Goal: Task Accomplishment & Management: Use online tool/utility

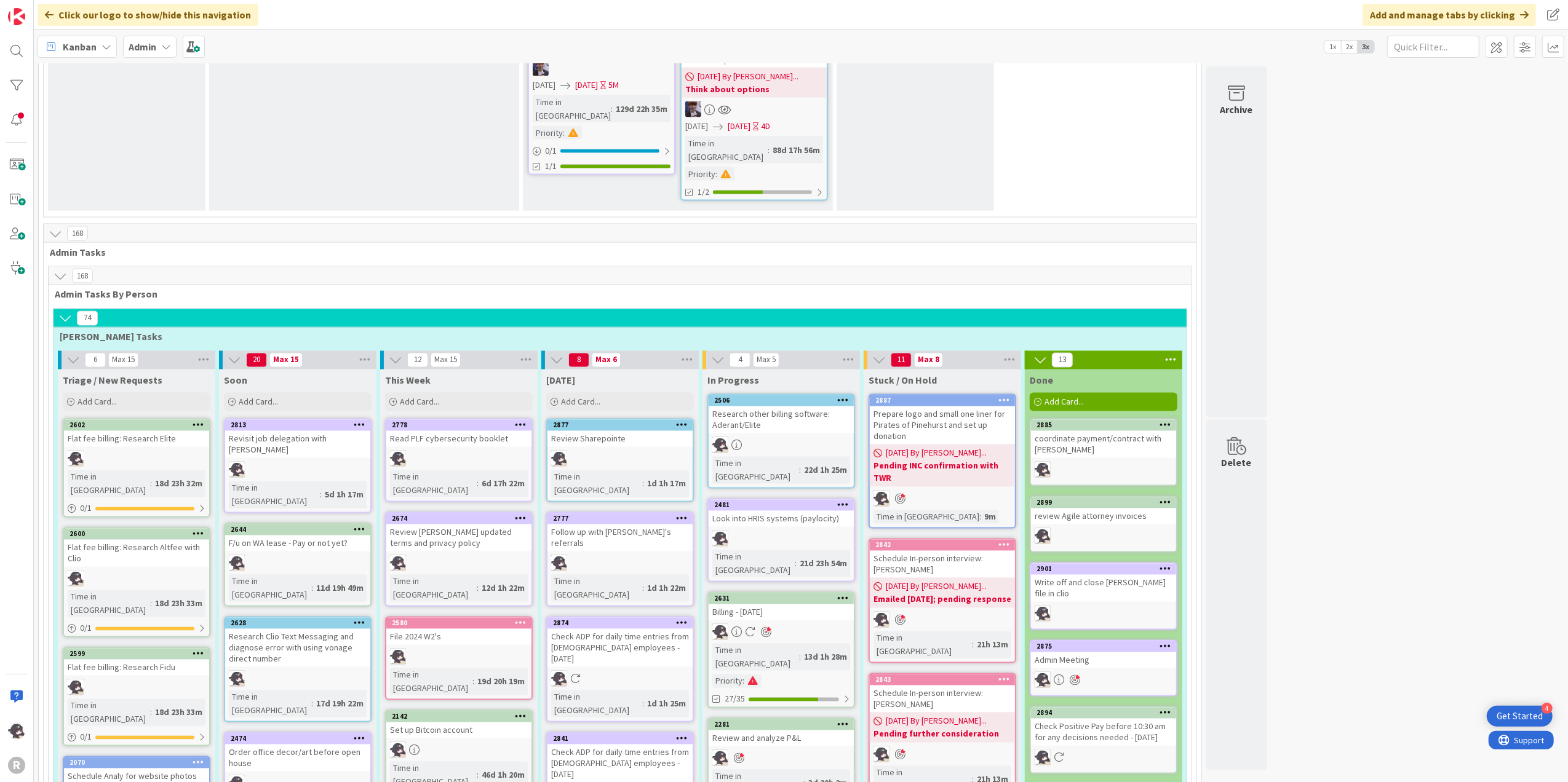
scroll to position [2089, 0]
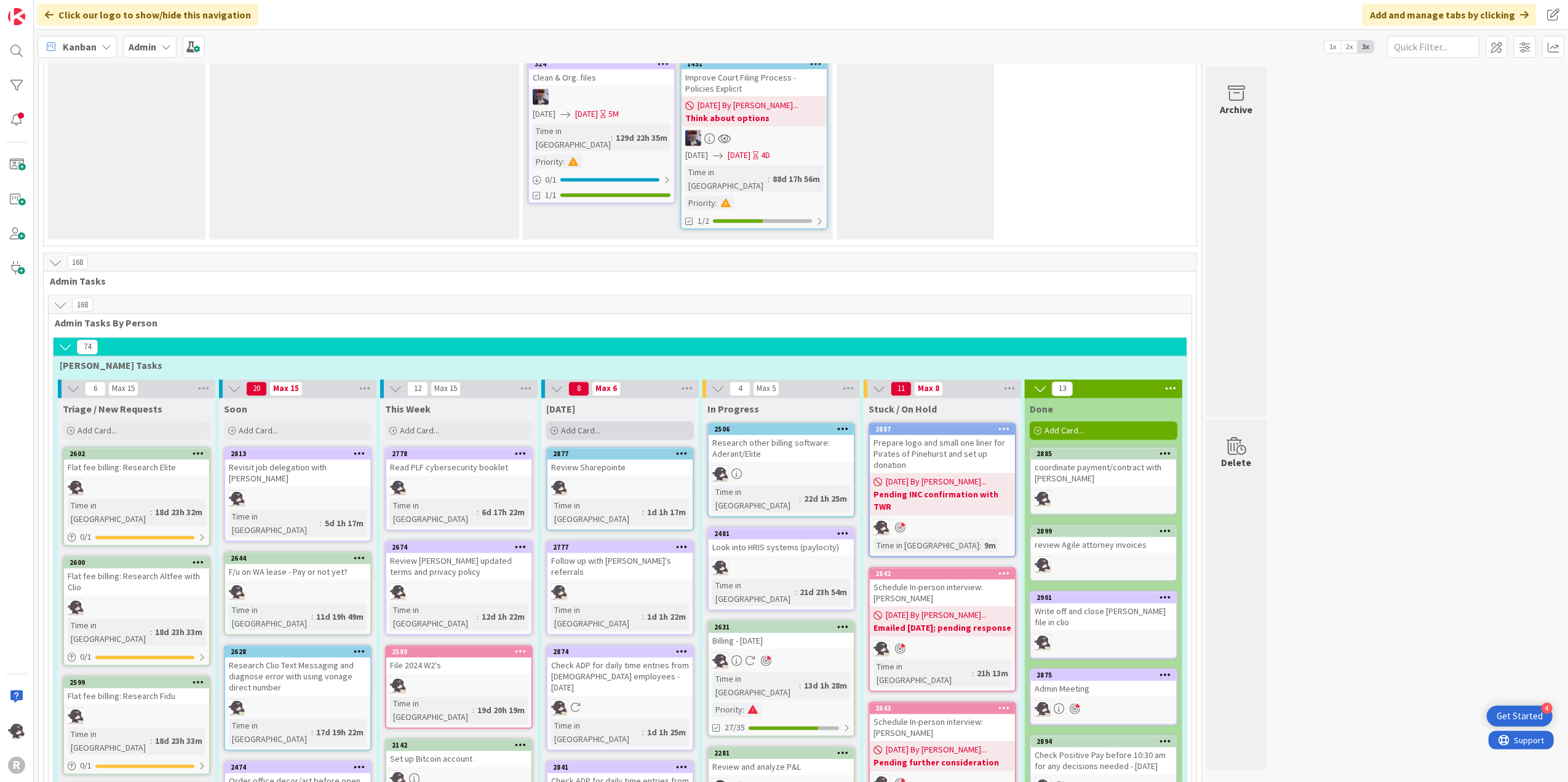
click at [613, 422] on div "Add Card..." at bounding box center [619, 430] width 147 height 18
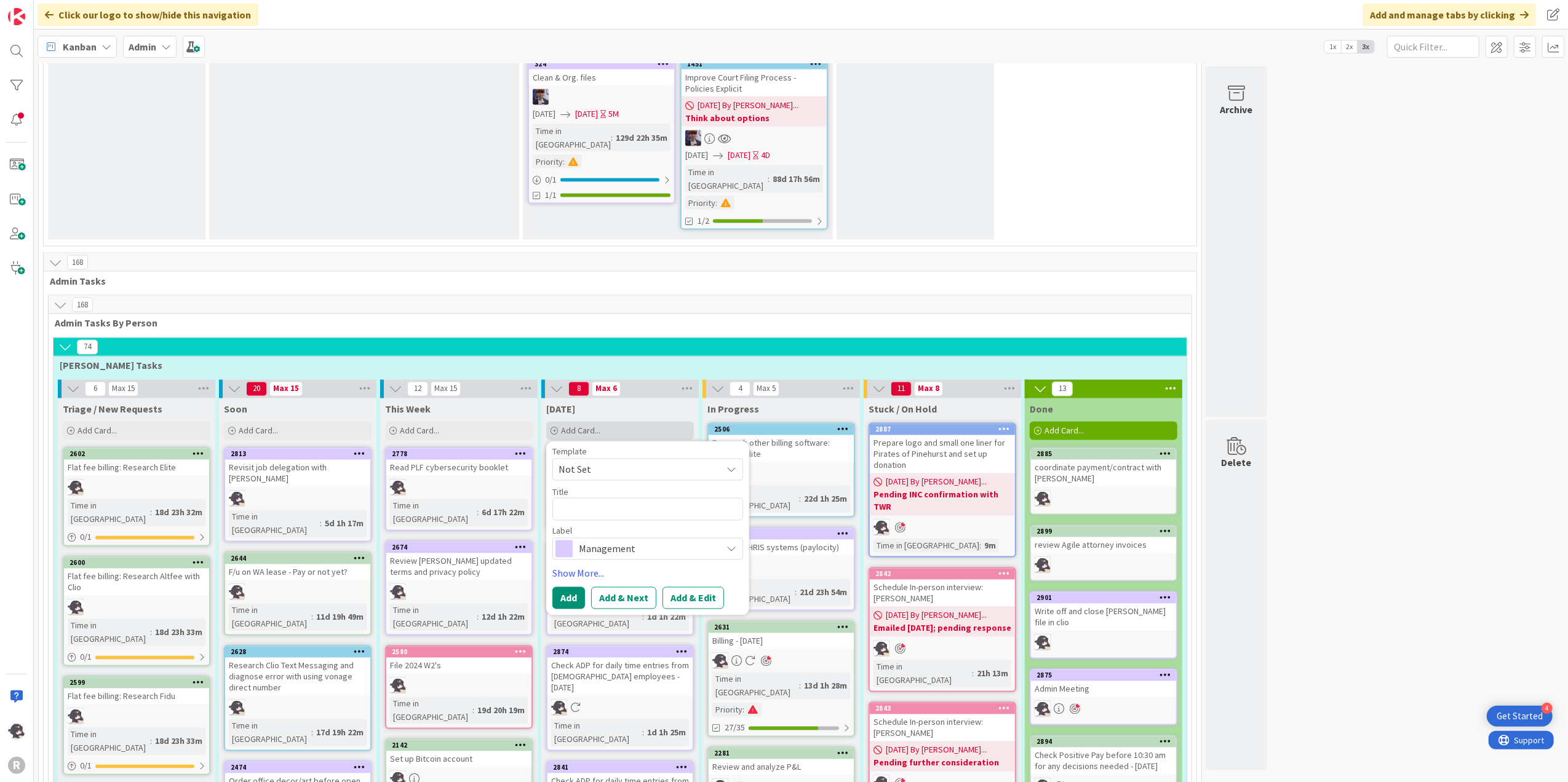
type textarea "x"
type textarea "S"
type textarea "x"
type textarea "Se"
type textarea "x"
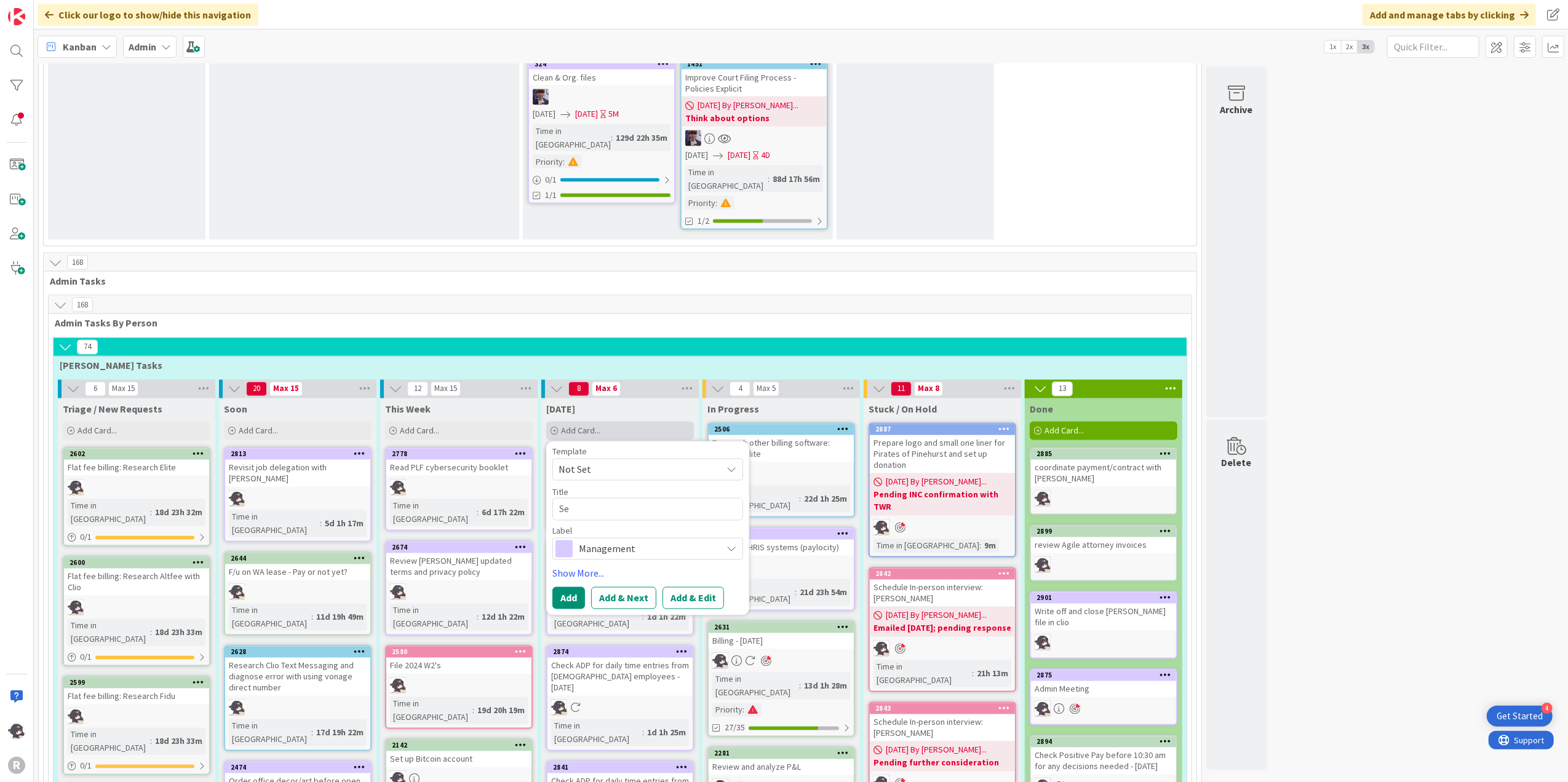
type textarea "Sen"
type textarea "x"
type textarea "Send"
type textarea "x"
type textarea "Send"
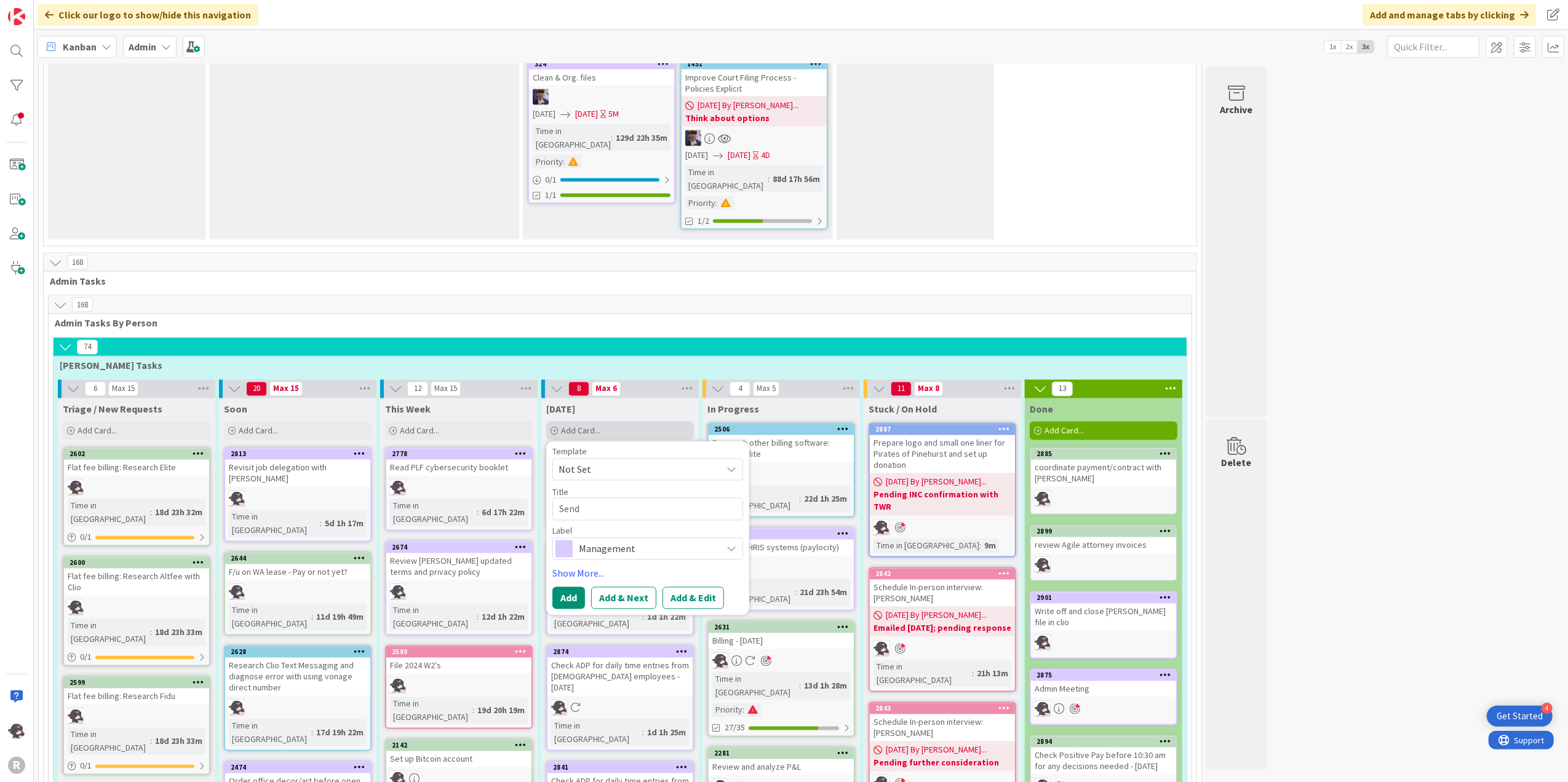
type textarea "x"
type textarea "Send J"
type textarea "x"
type textarea "Send Ju"
type textarea "x"
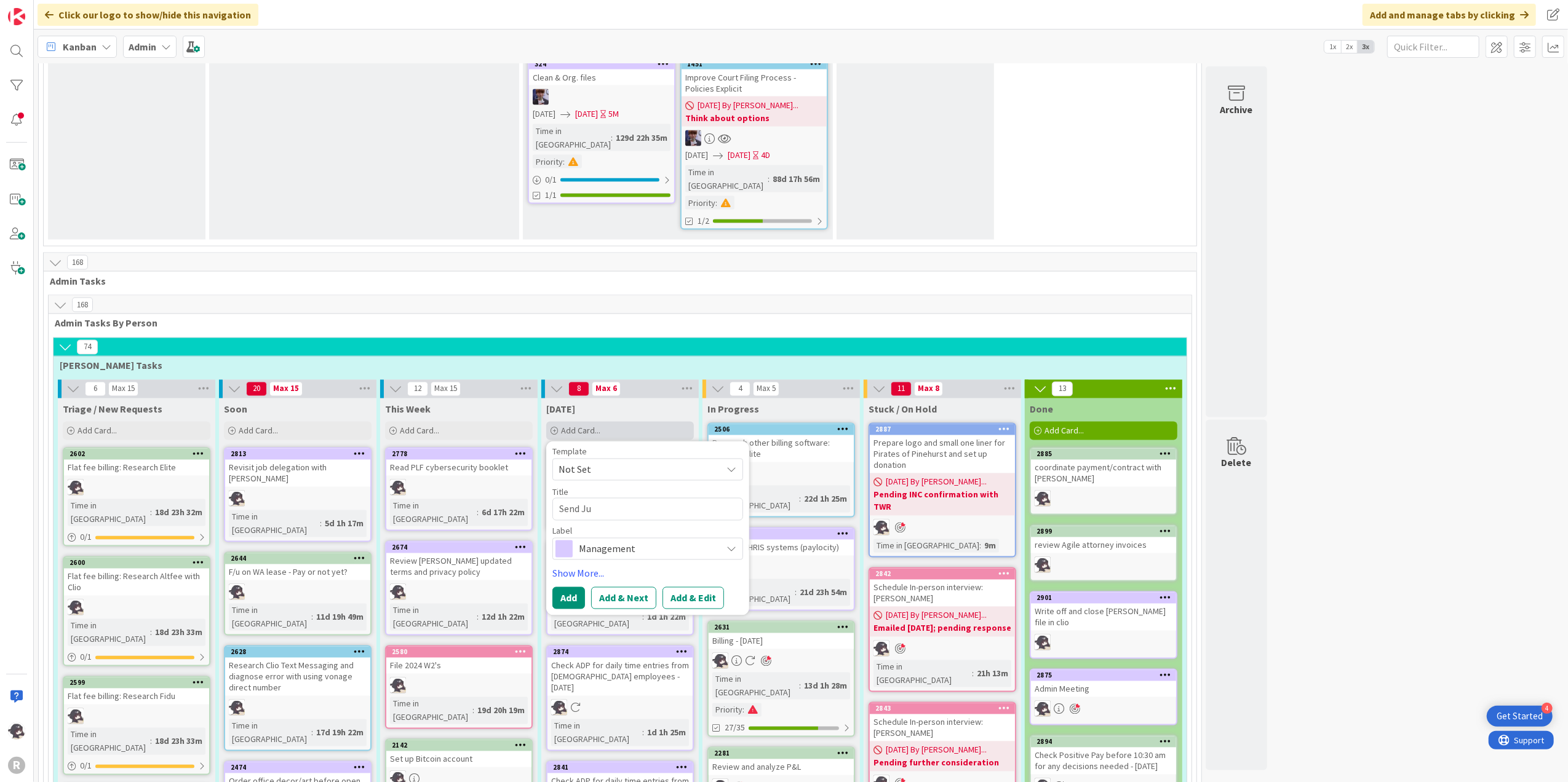
type textarea "Send Jus"
type textarea "x"
type textarea "Send Just"
type textarea "x"
type textarea "Send Justi"
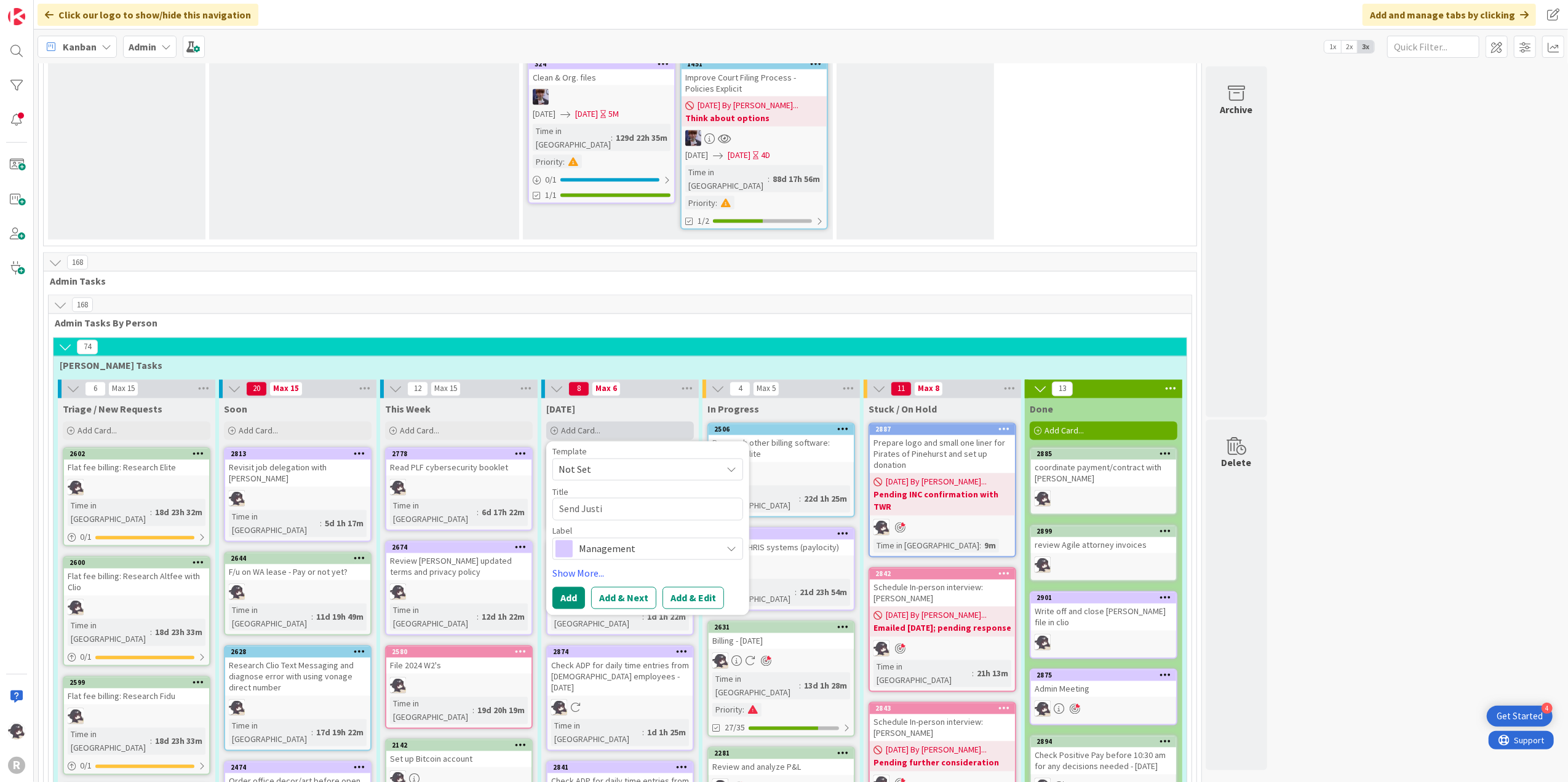
type textarea "x"
type textarea "Send [PERSON_NAME]"
type textarea "x"
type textarea "Send [PERSON_NAME]"
type textarea "x"
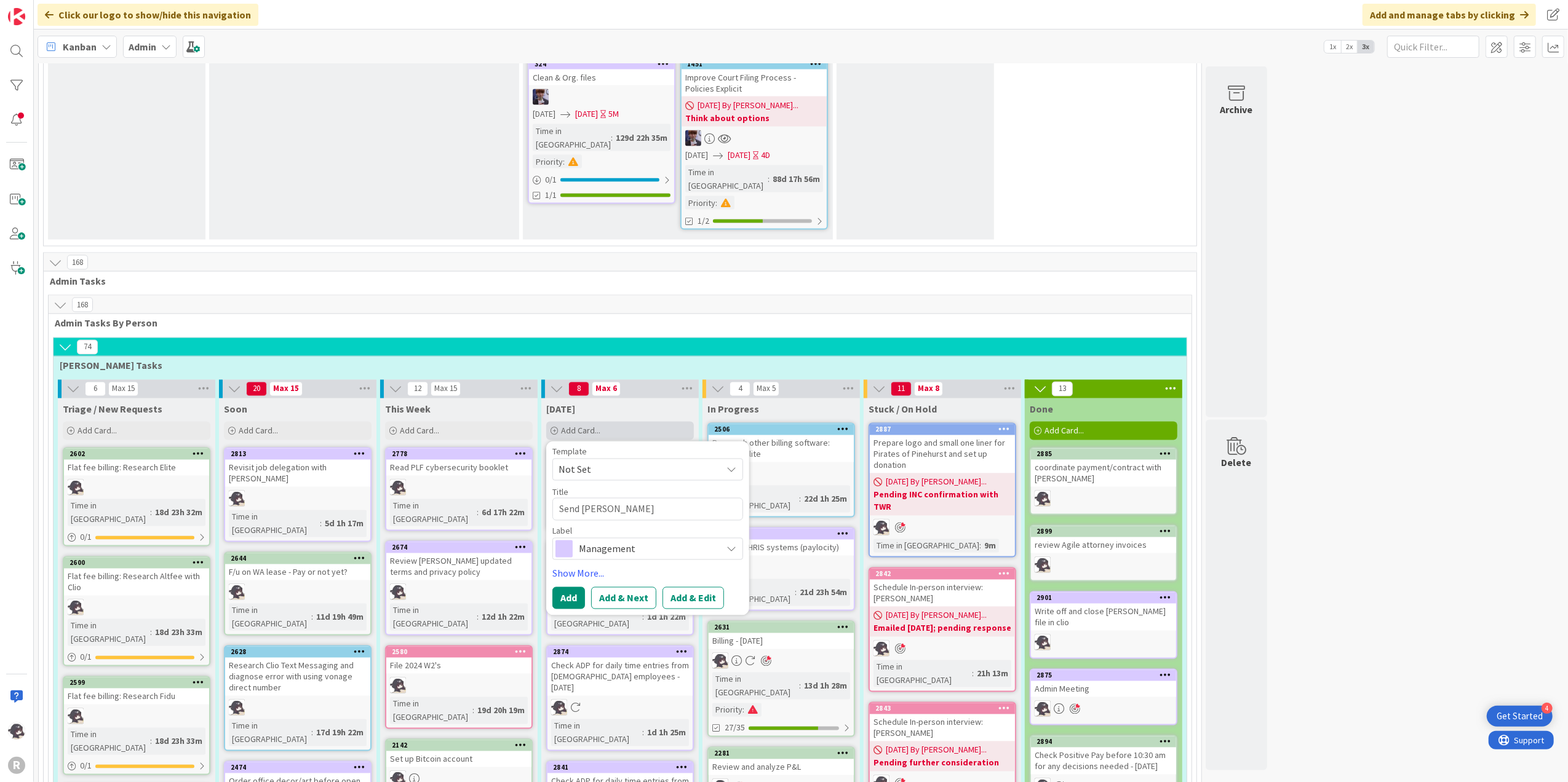
type textarea "Send [PERSON_NAME]"
type textarea "x"
type textarea "Send [PERSON_NAME]"
type textarea "x"
type textarea "Send [PERSON_NAME] the"
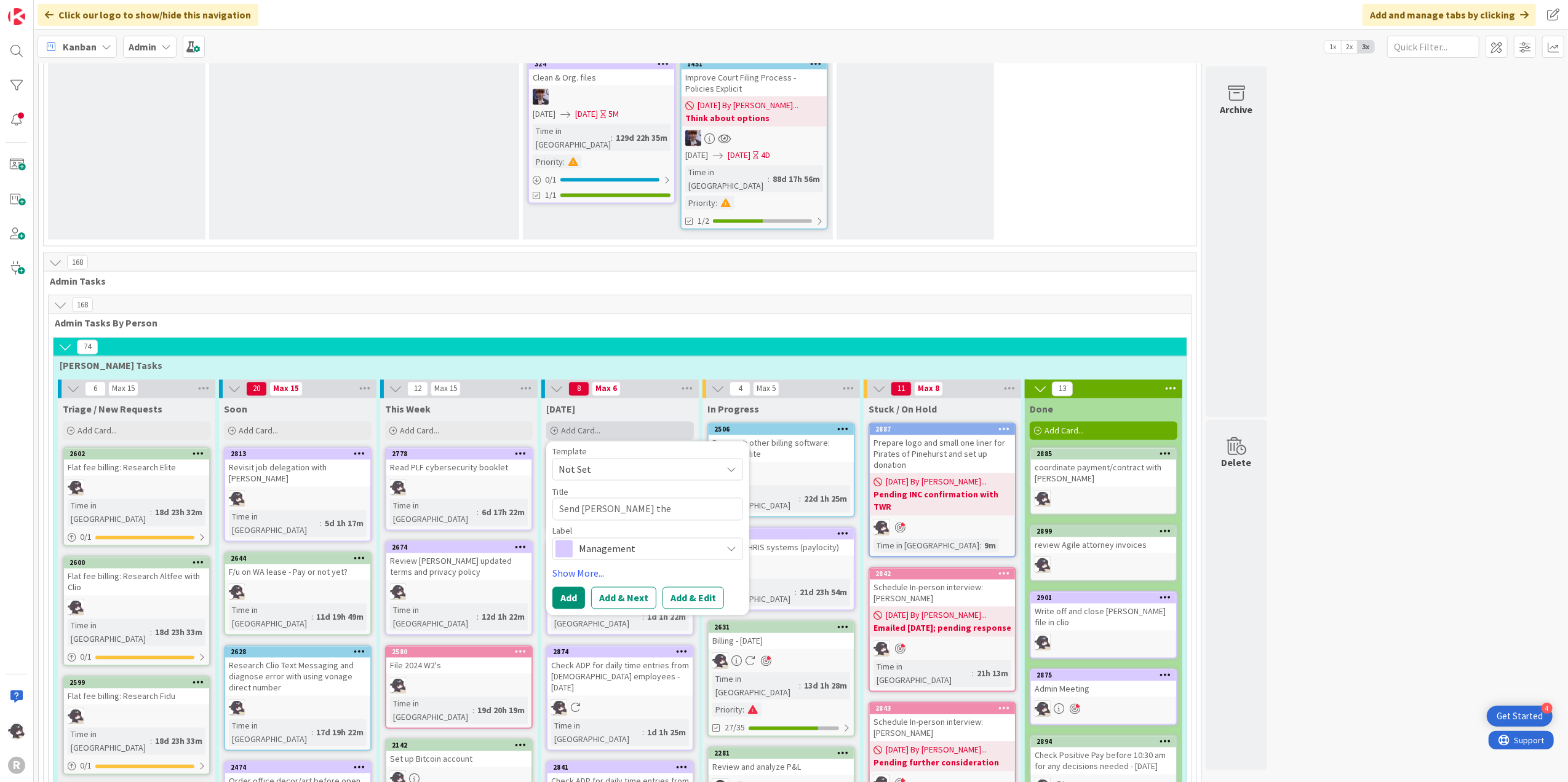
type textarea "x"
type textarea "Send [PERSON_NAME] the"
type textarea "x"
type textarea "Send [PERSON_NAME] the c"
type textarea "x"
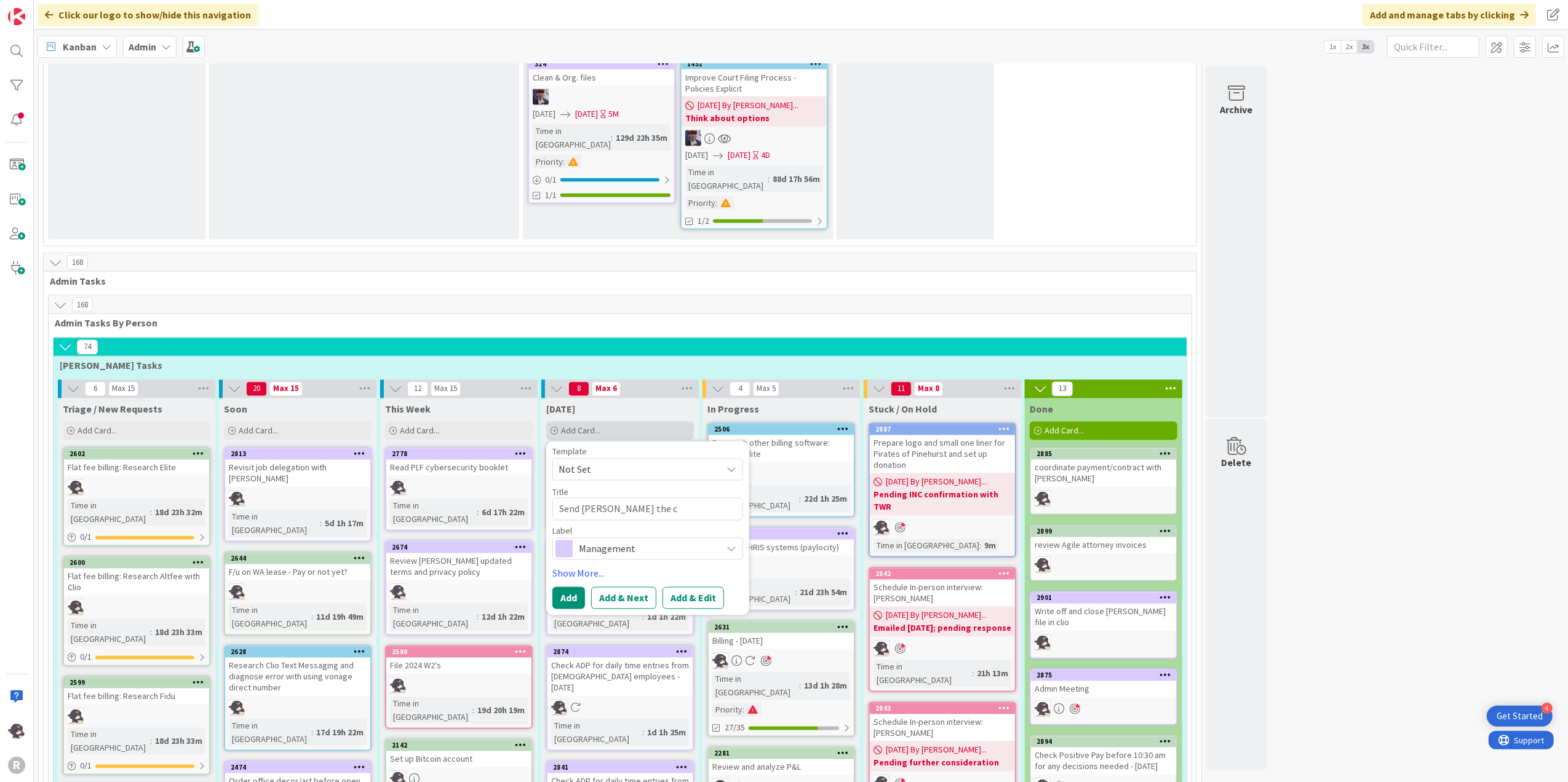
type textarea "Send [PERSON_NAME] the co"
type textarea "x"
type textarea "Send [PERSON_NAME] the col"
type textarea "x"
type textarea "Send [PERSON_NAME] the colo"
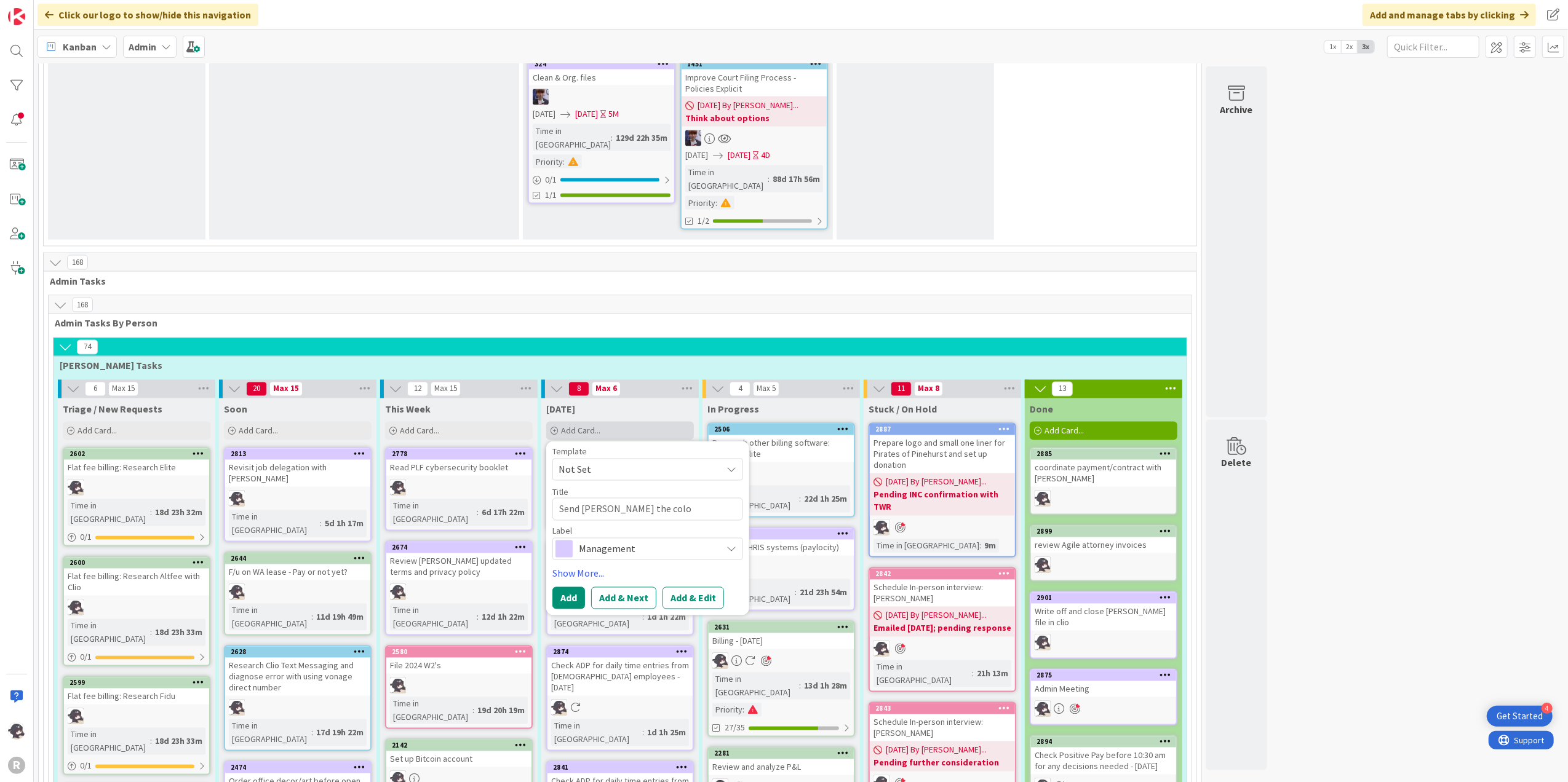
type textarea "x"
type textarea "Send [PERSON_NAME] the color"
type textarea "x"
type textarea "Send [PERSON_NAME] the color"
type textarea "x"
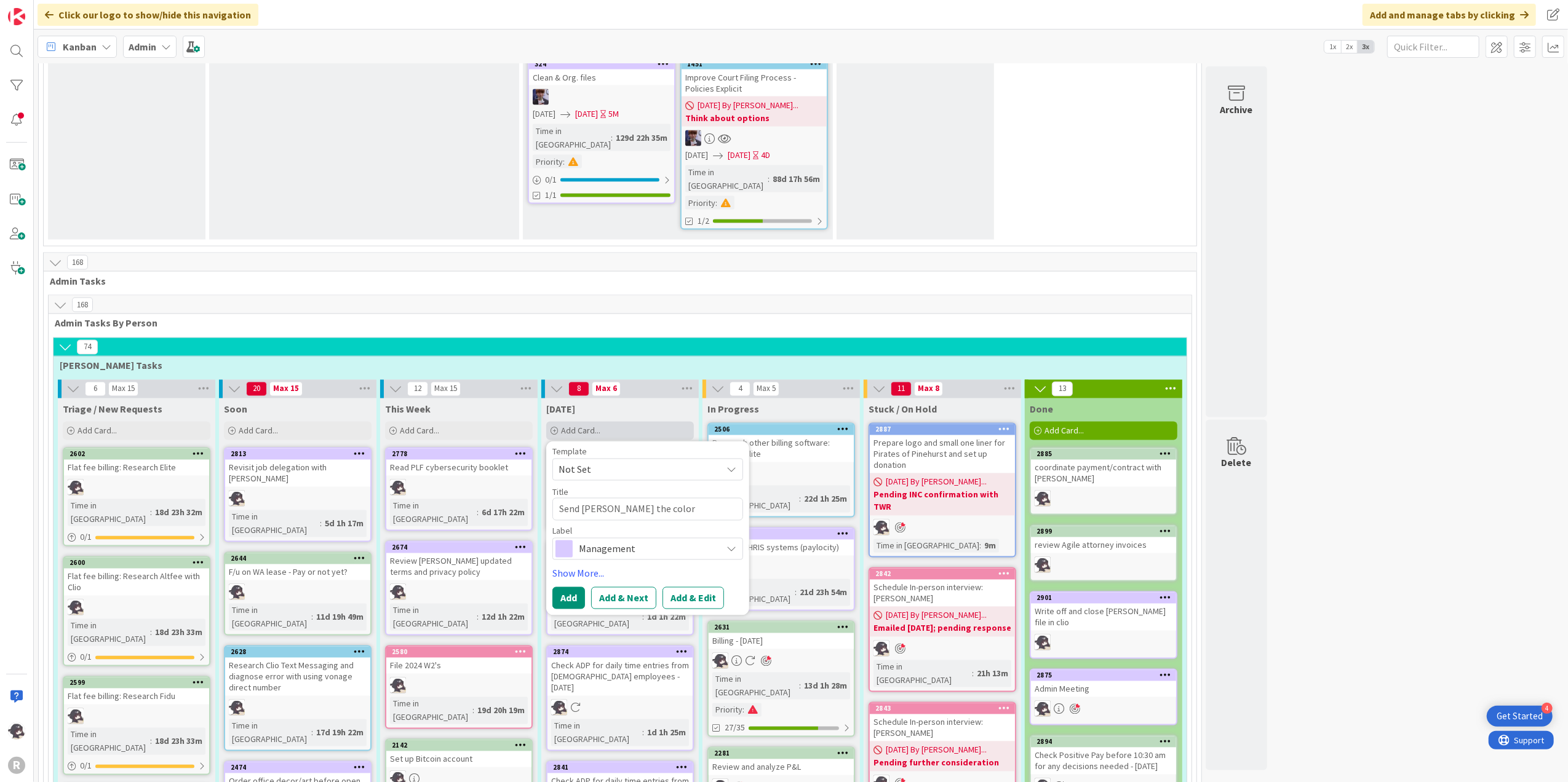
type textarea "Send [PERSON_NAME] the color s"
type textarea "x"
type textarea "Send [PERSON_NAME] the color sh"
type textarea "x"
type textarea "Send [PERSON_NAME] the color s"
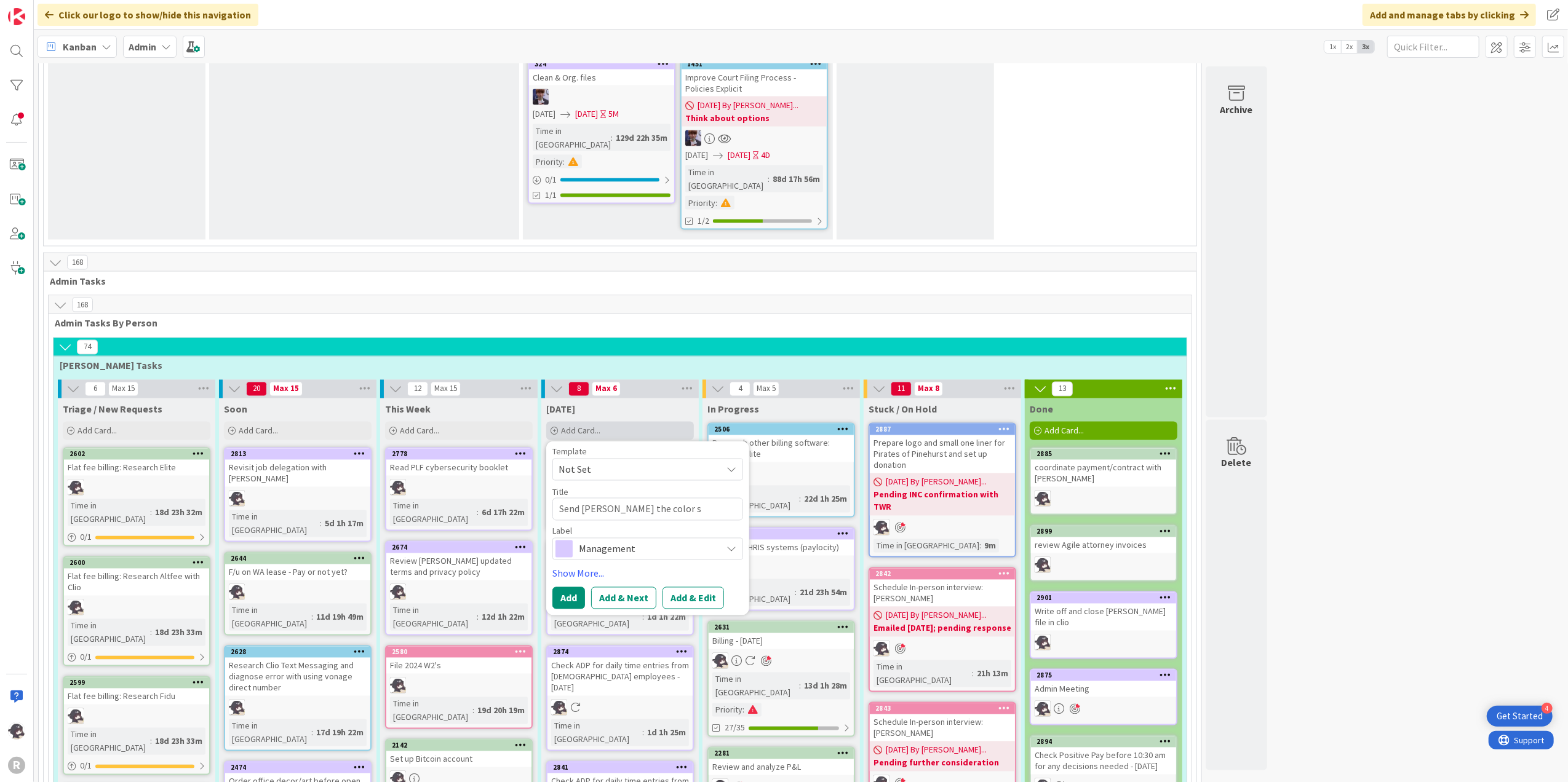
type textarea "x"
type textarea "Send [PERSON_NAME] the color sc"
type textarea "x"
type textarea "Send [PERSON_NAME] the color sch"
type textarea "x"
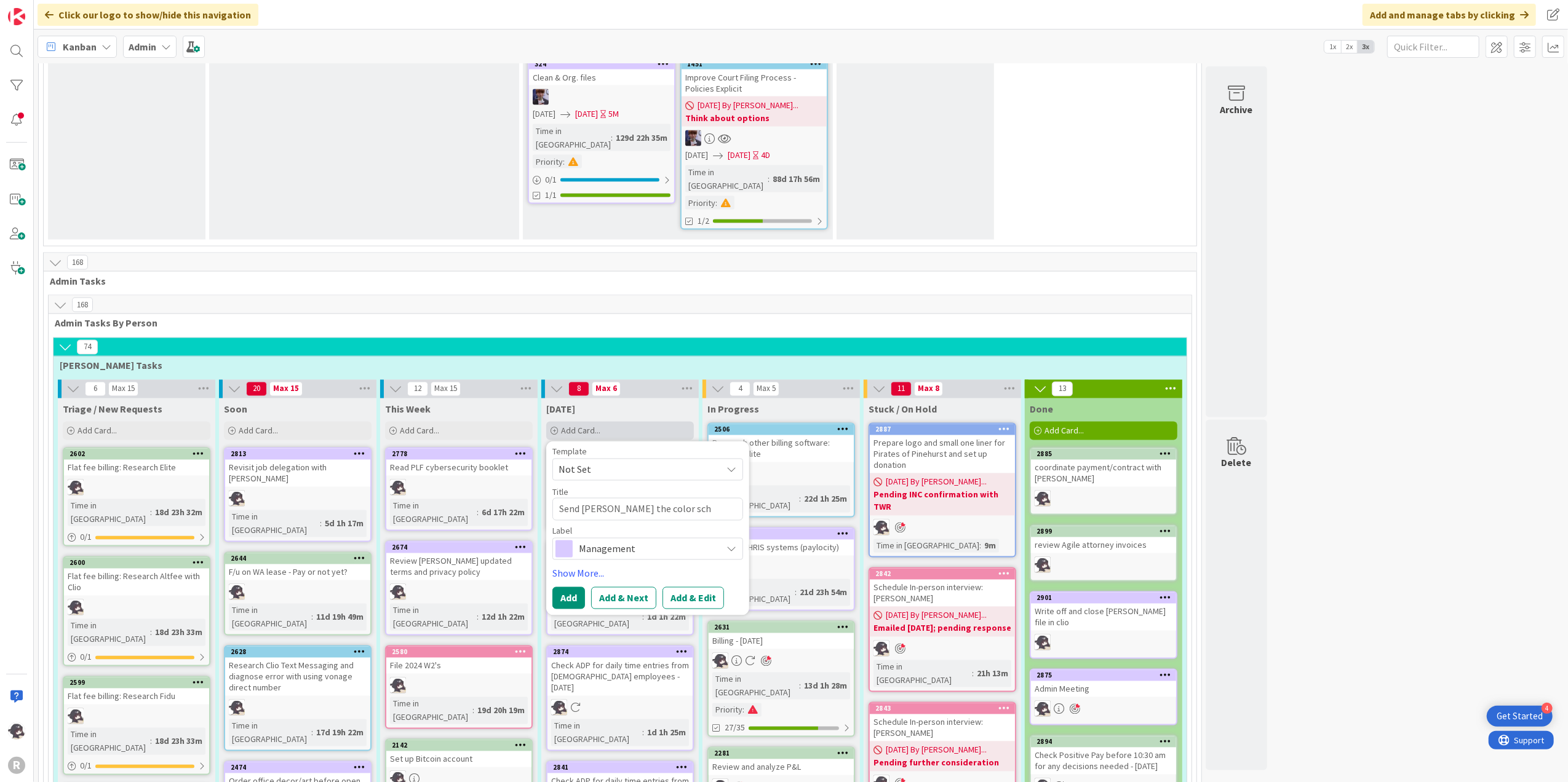
type textarea "Send [PERSON_NAME] the color sche"
type textarea "x"
type textarea "Send [PERSON_NAME] the color scheme"
type textarea "x"
type textarea "Send [PERSON_NAME] the color scheme"
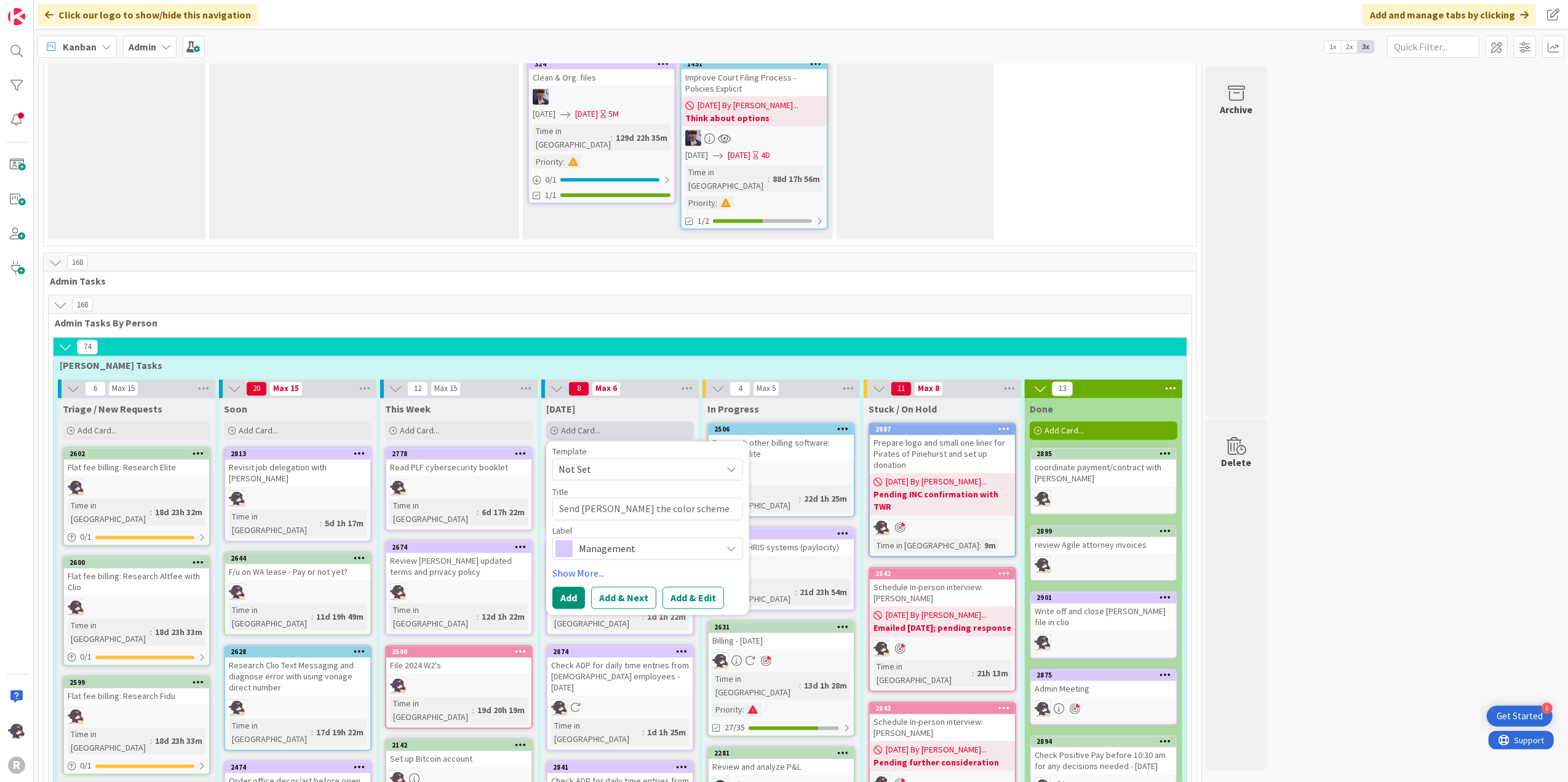
type textarea "x"
type textarea "Send [PERSON_NAME] the color scheme I"
type textarea "x"
type textarea "Send [PERSON_NAME] the color scheme I"
type textarea "x"
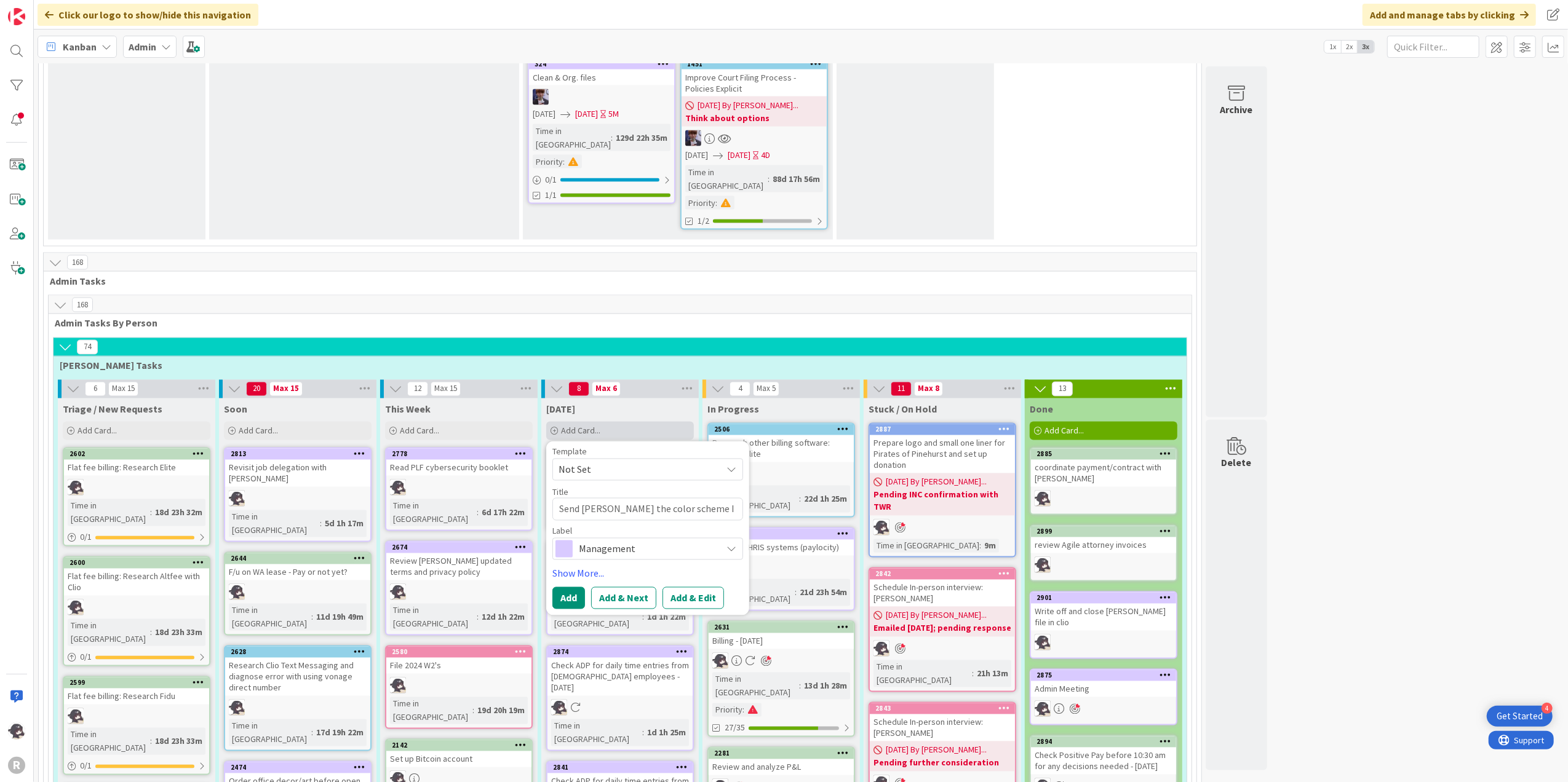
type textarea "Send [PERSON_NAME] the color scheme I us"
type textarea "x"
type textarea "Send [PERSON_NAME] the color scheme I use"
type textarea "x"
type textarea "Send [PERSON_NAME] the color scheme I used"
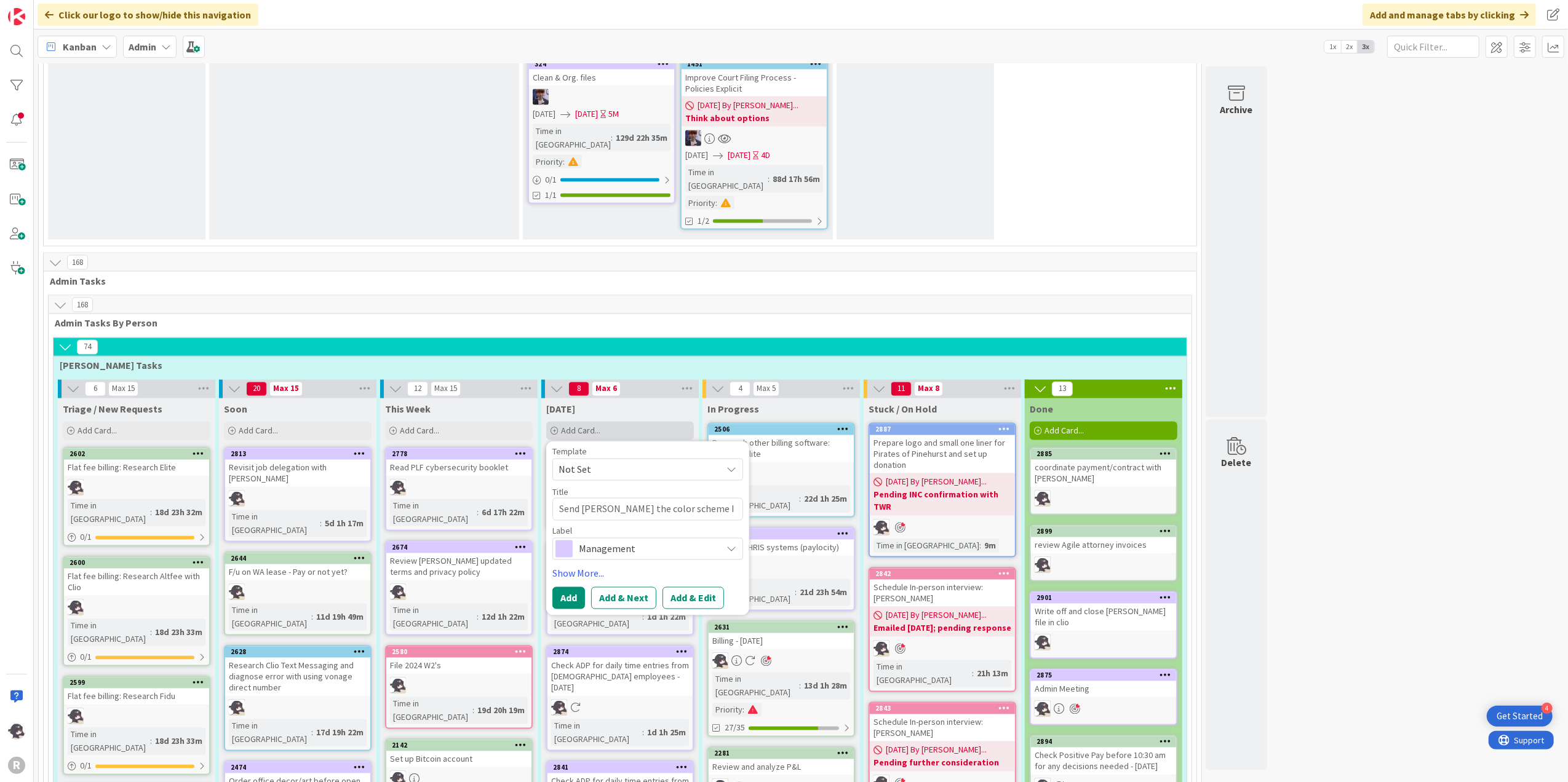
type textarea "x"
type textarea "Send [PERSON_NAME] the color scheme I used"
type textarea "x"
type textarea "Send [PERSON_NAME] the color scheme I used f"
type textarea "x"
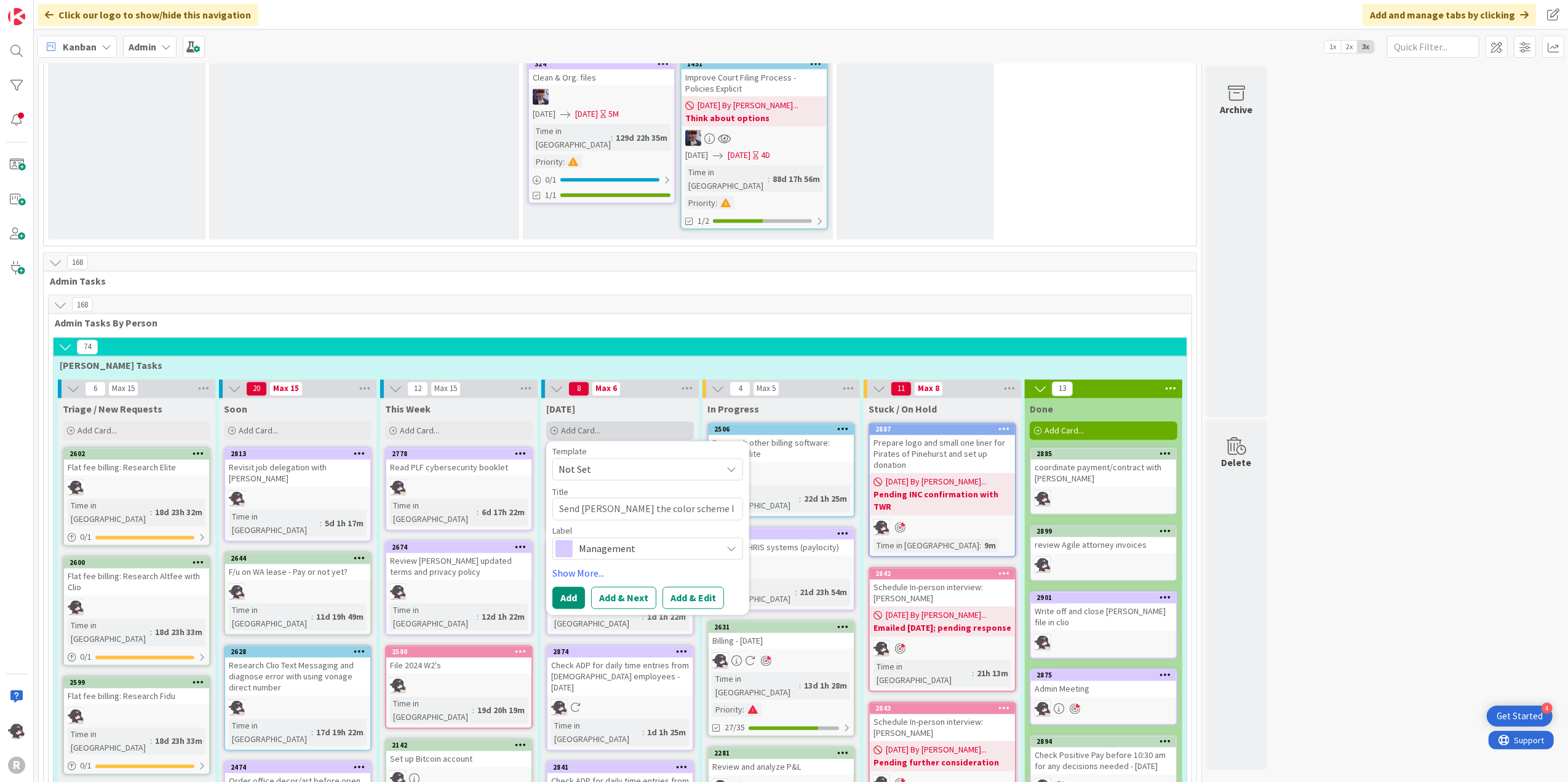
type textarea "Send [PERSON_NAME] the color scheme I used fo"
type textarea "x"
type textarea "Send [PERSON_NAME] the color scheme I used for"
type textarea "x"
type textarea "Send [PERSON_NAME] the color scheme I used for"
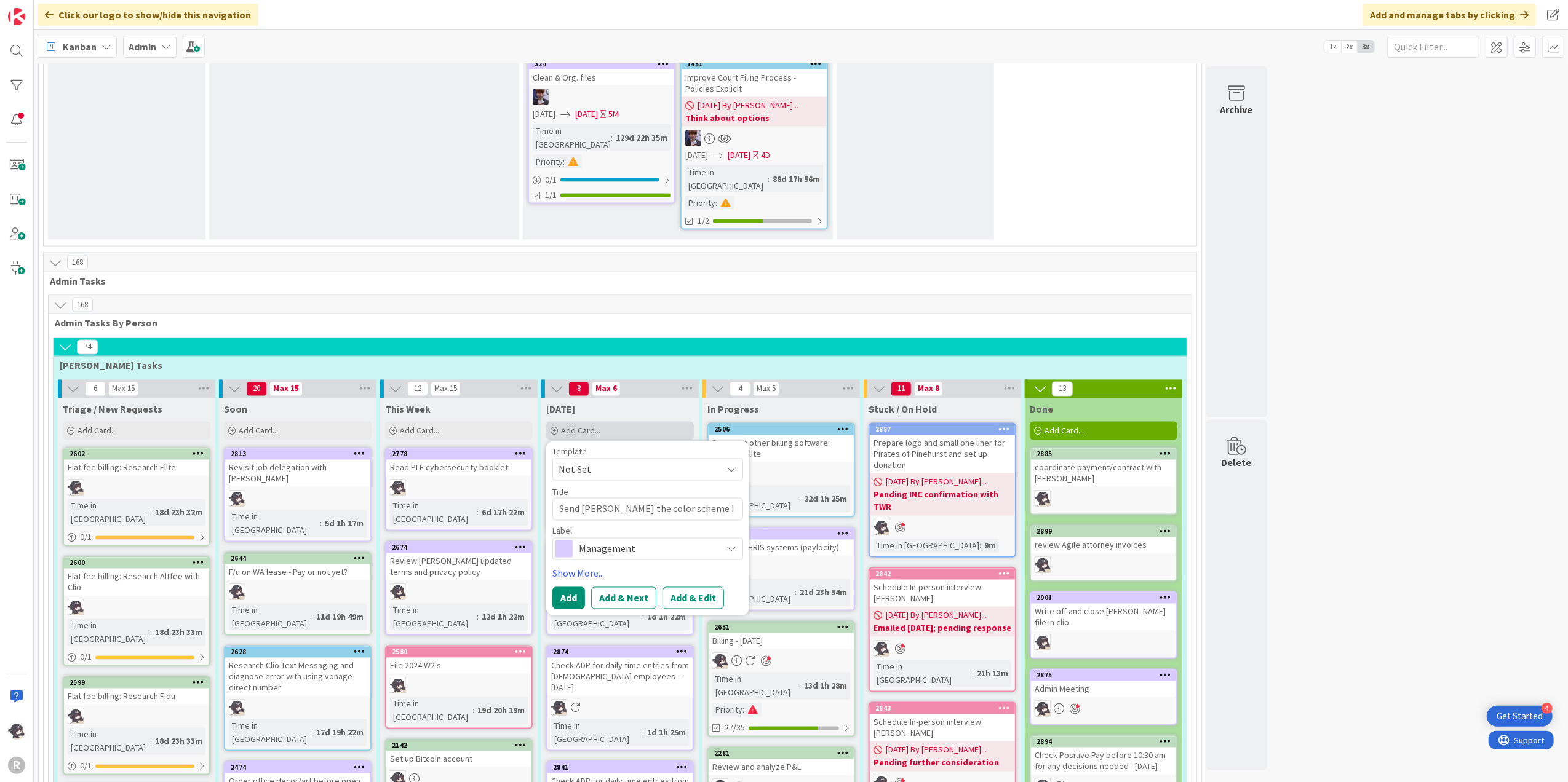
type textarea "x"
type textarea "Send [PERSON_NAME] the color scheme I used for t"
type textarea "x"
type textarea "Send [PERSON_NAME] the color scheme I used for th"
type textarea "x"
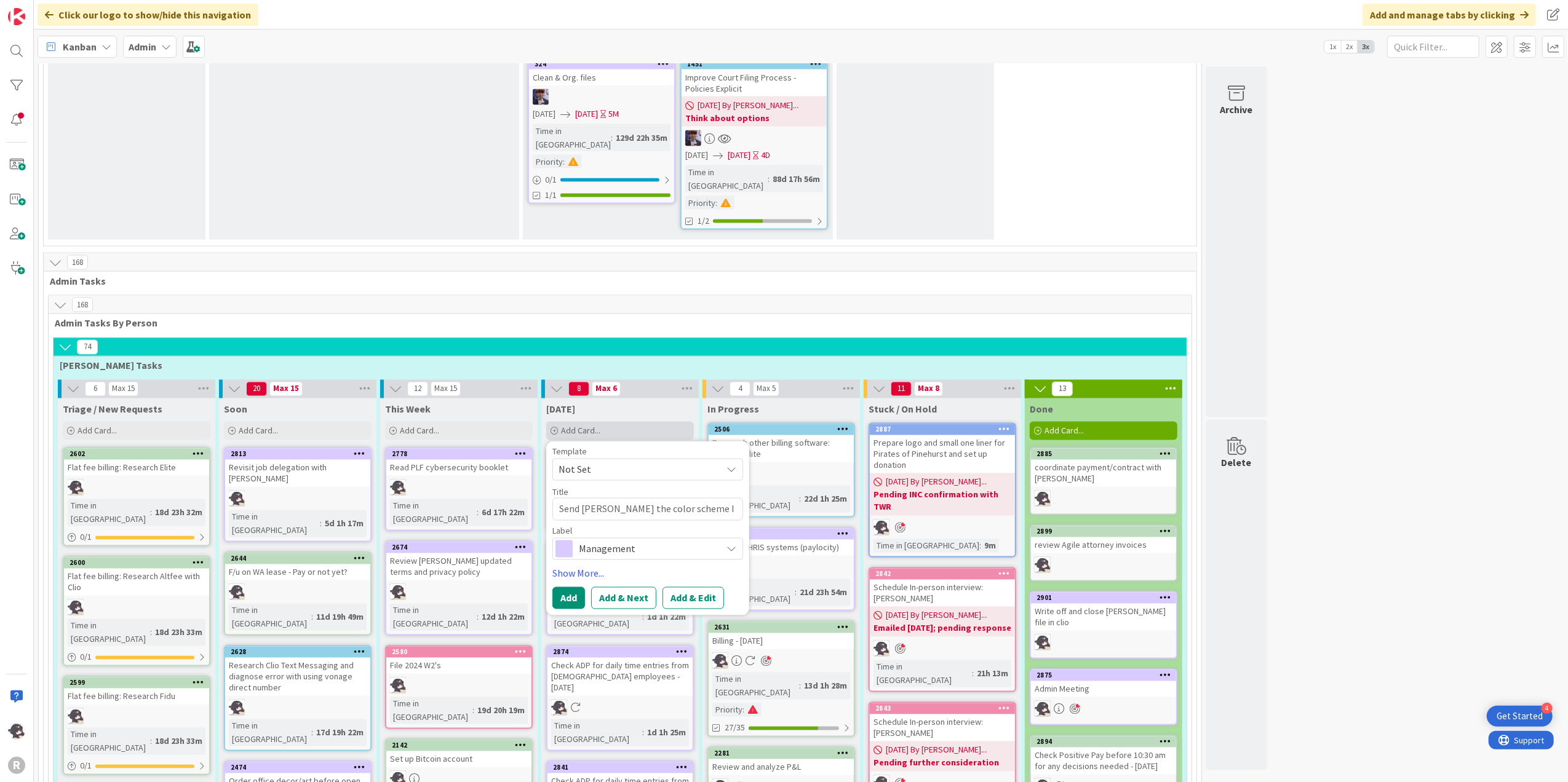
type textarea "Send [PERSON_NAME] the color scheme I used for the"
type textarea "x"
type textarea "Send [PERSON_NAME] the color scheme I used for the"
type textarea "x"
type textarea "Send [PERSON_NAME] the color scheme I used for the we"
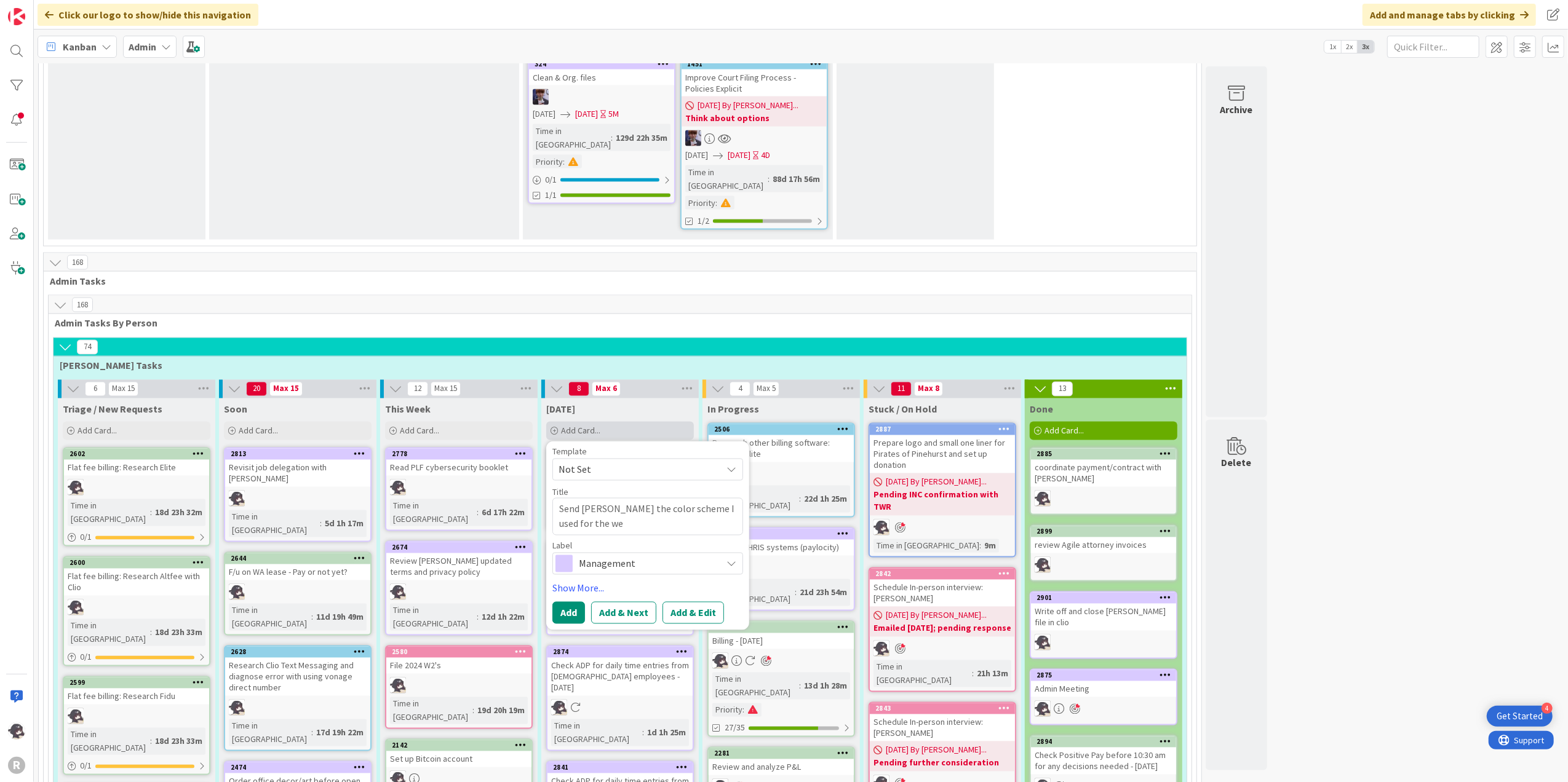
type textarea "x"
type textarea "Send [PERSON_NAME] the color scheme I used for the web"
type textarea "x"
type textarea "Send [PERSON_NAME] the color scheme I used for the webs"
type textarea "x"
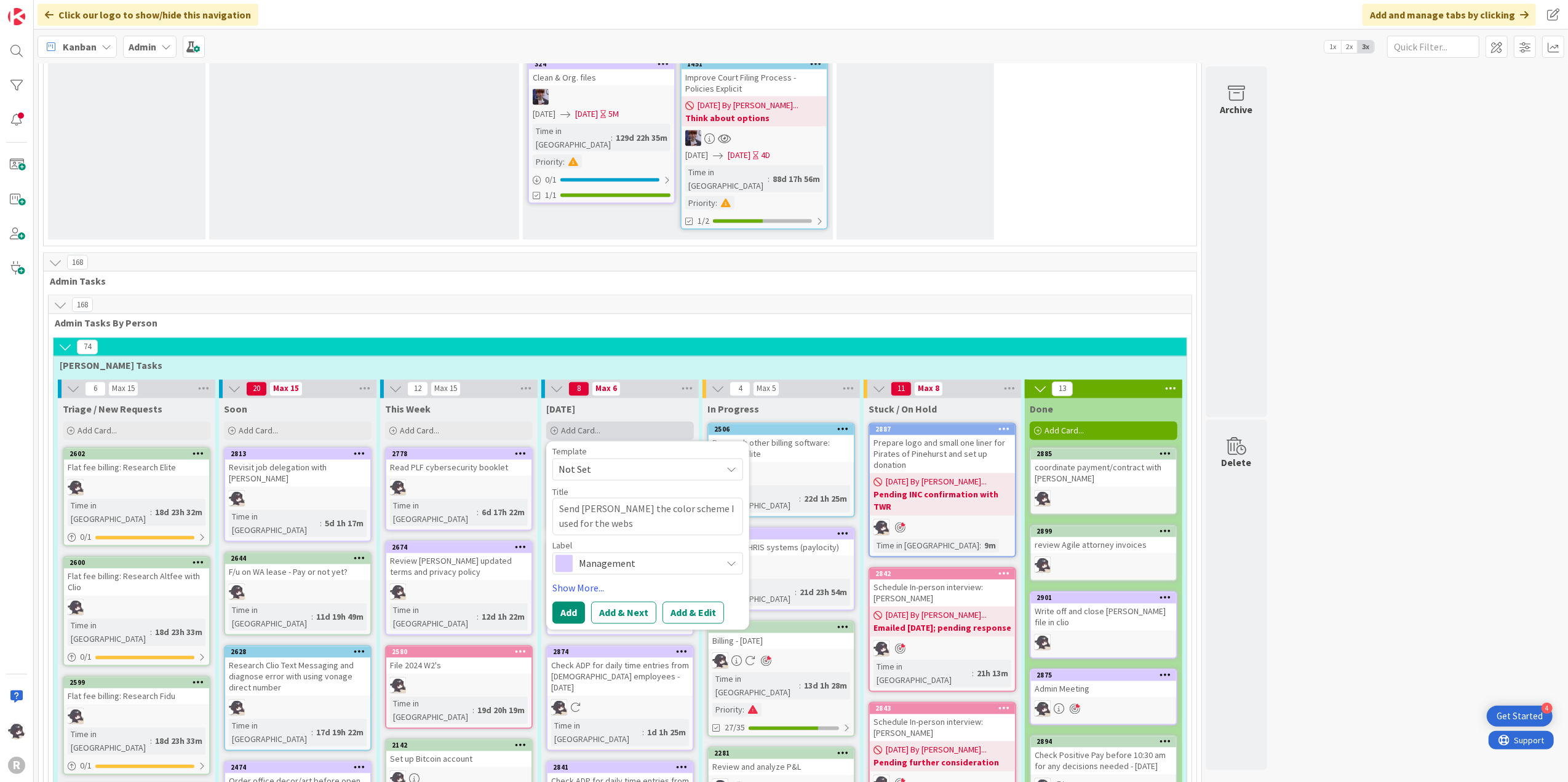
type textarea "Send [PERSON_NAME] the color scheme I used for the websi"
type textarea "x"
type textarea "Send [PERSON_NAME] the color scheme I used for the websit"
type textarea "x"
type textarea "Send [PERSON_NAME] the color scheme I used for the website"
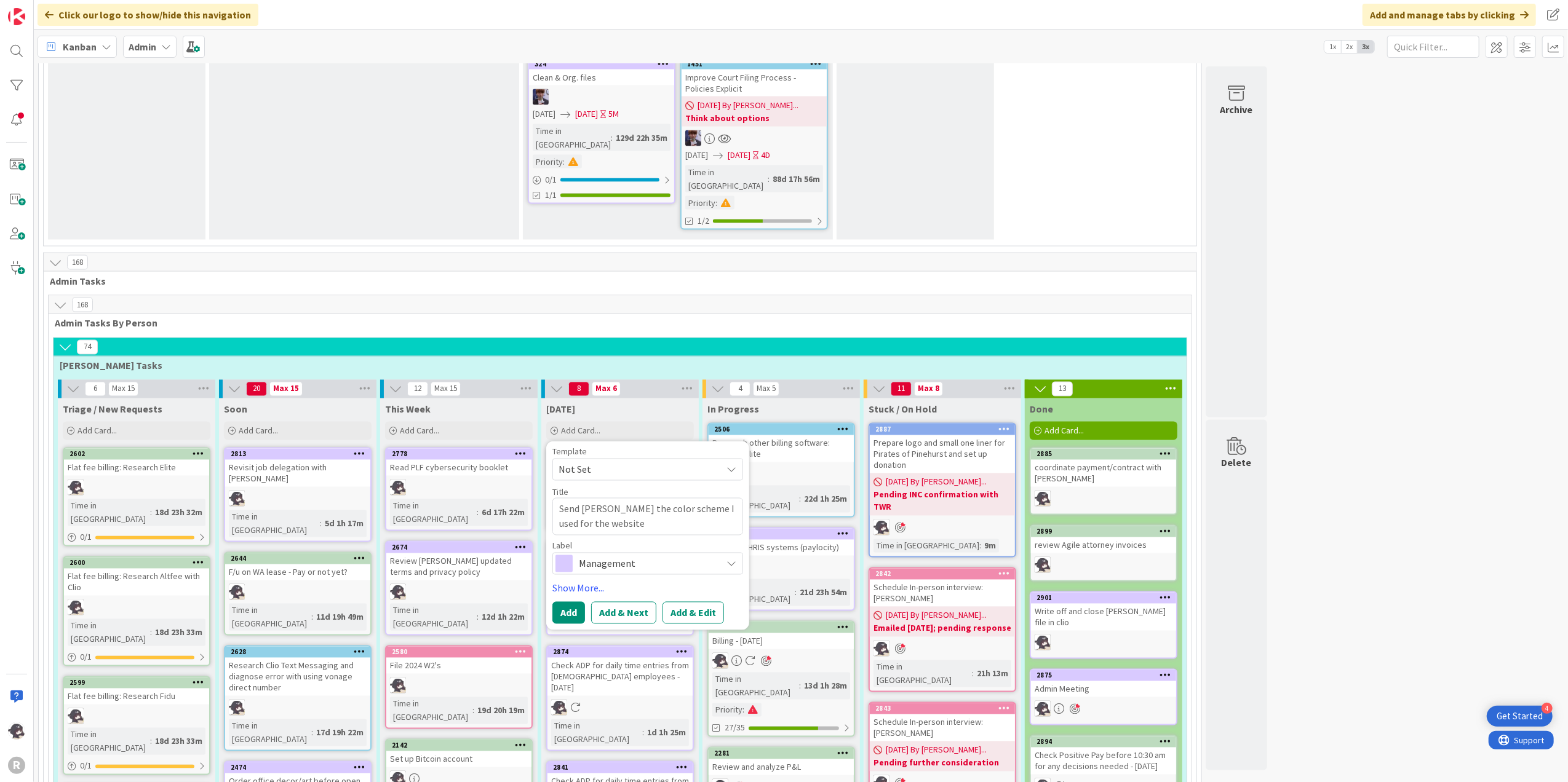
click at [645, 555] on span "Management" at bounding box center [647, 563] width 137 height 17
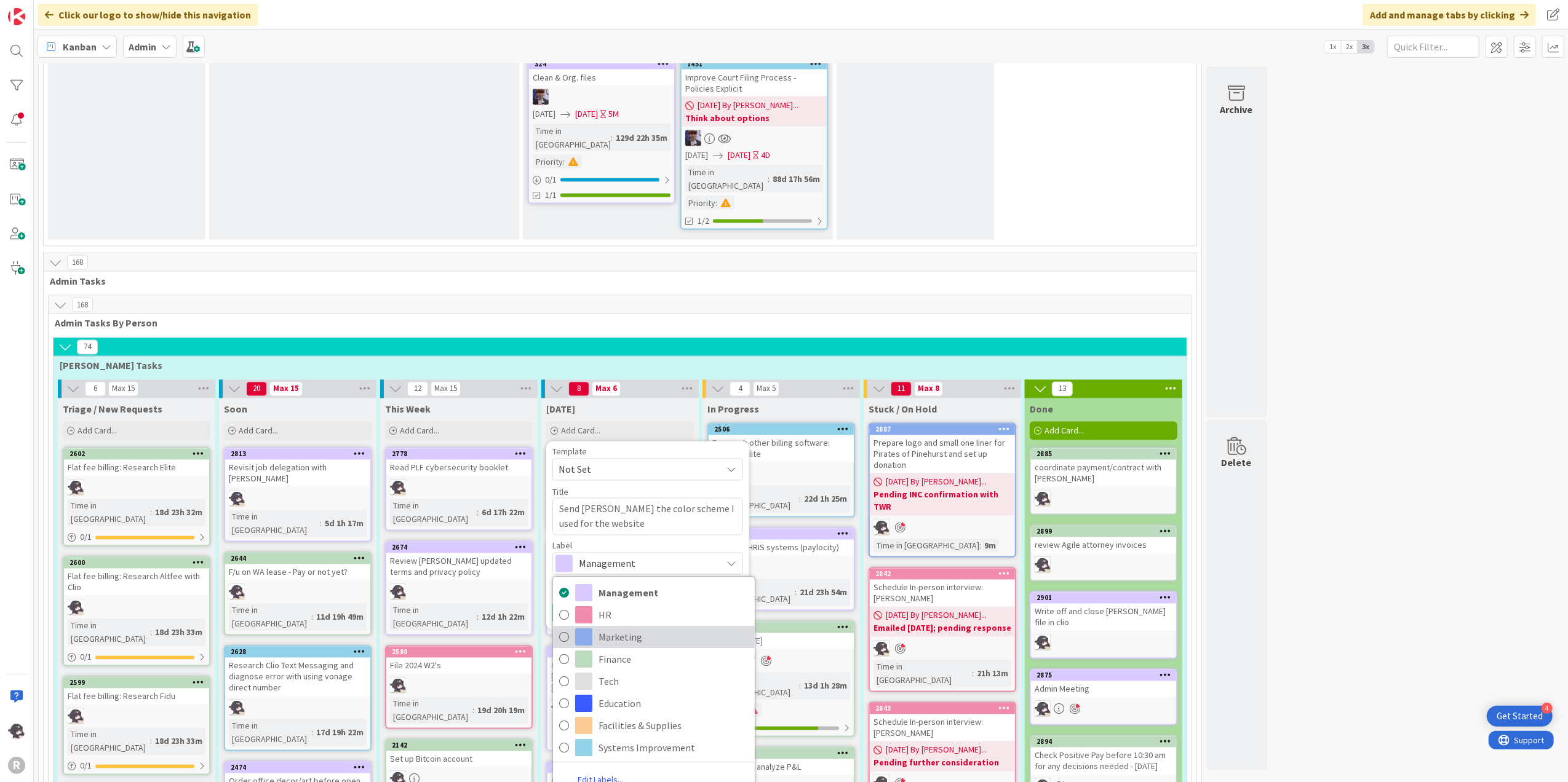
click at [643, 628] on span "Marketing" at bounding box center [673, 637] width 150 height 18
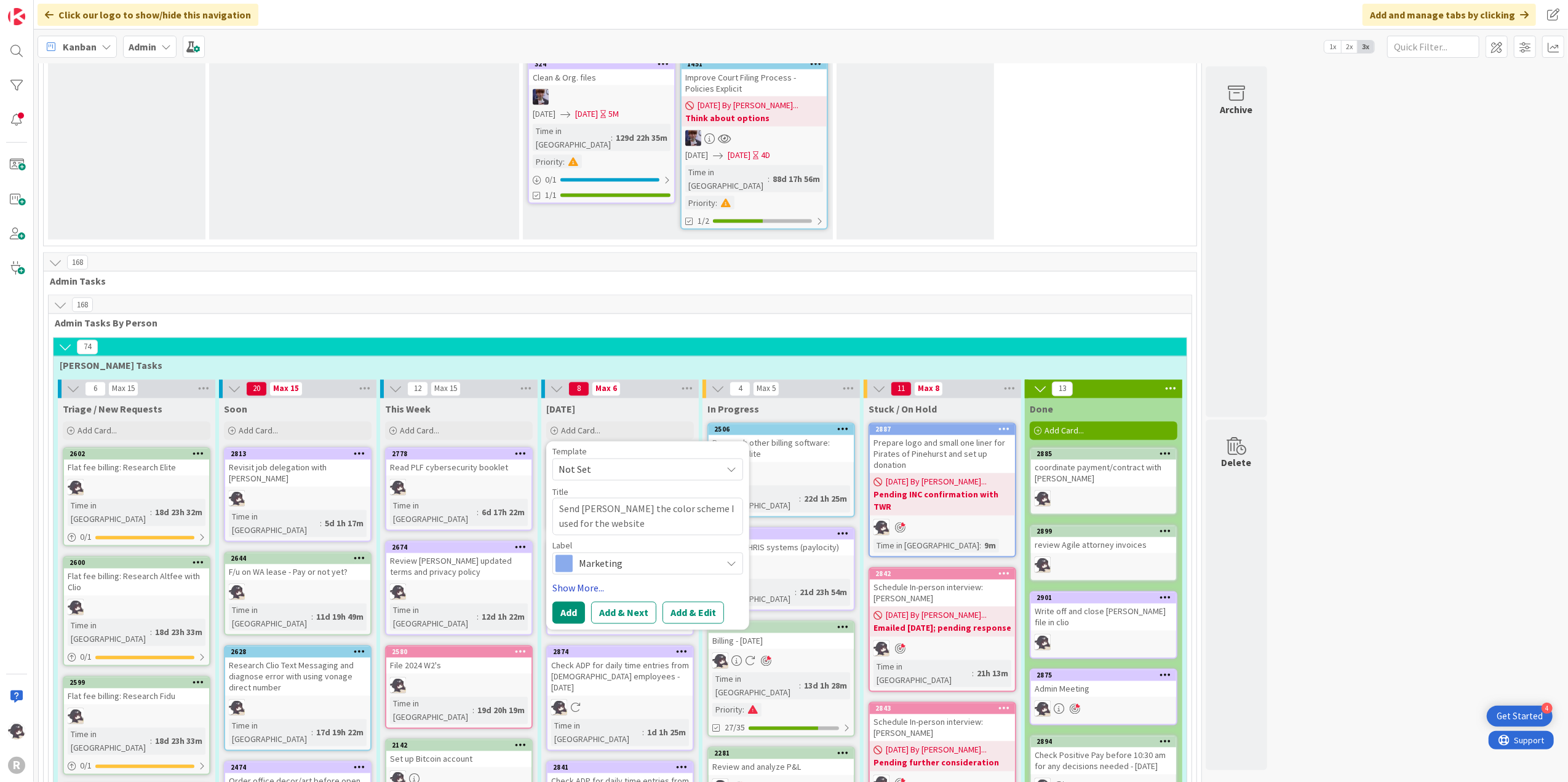
drag, startPoint x: 591, startPoint y: 372, endPoint x: 597, endPoint y: 378, distance: 8.5
click at [591, 581] on link "Show More..." at bounding box center [648, 588] width 191 height 15
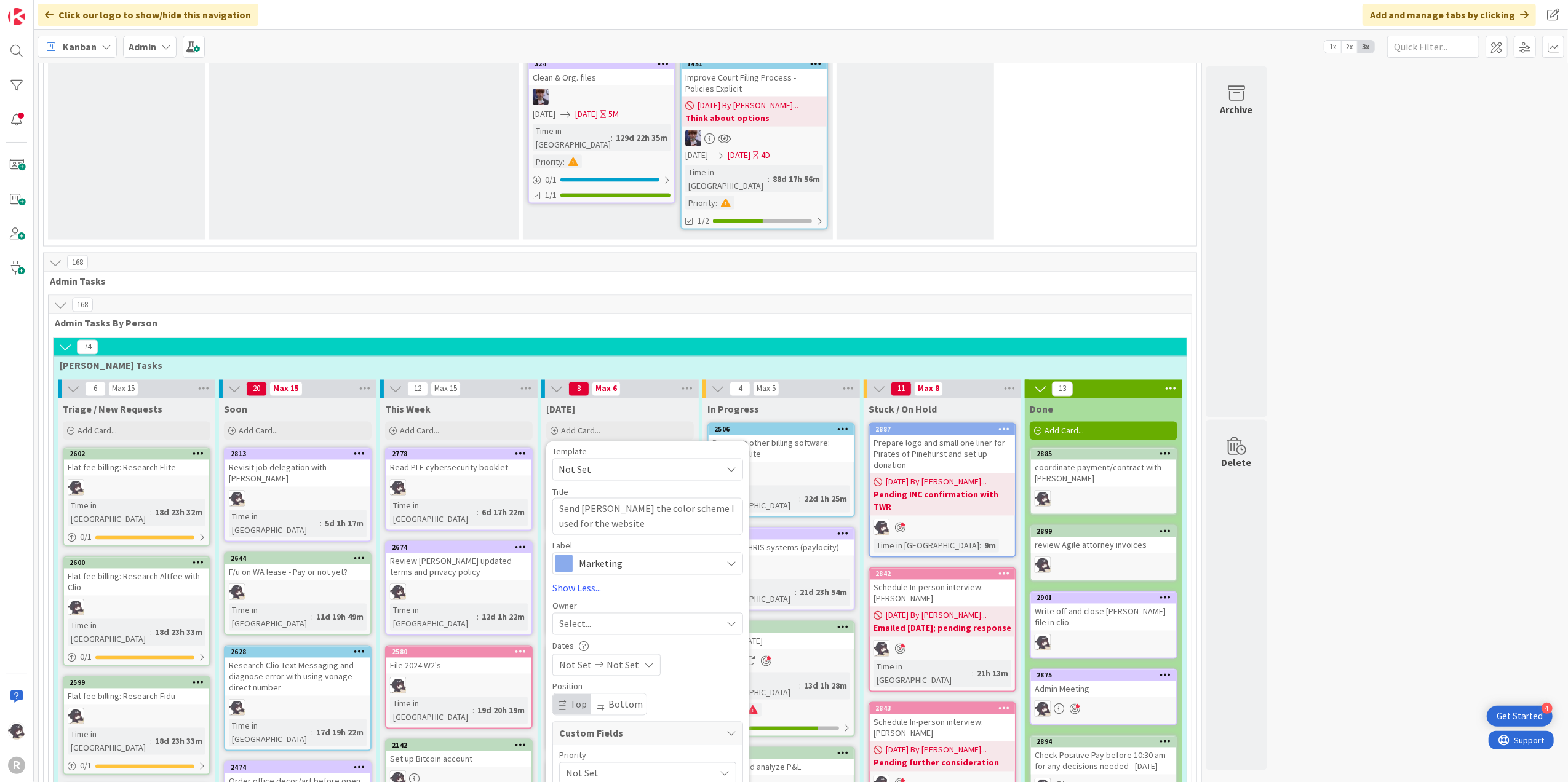
click at [586, 613] on div "Select..." at bounding box center [648, 623] width 191 height 22
click at [618, 695] on span "[PERSON_NAME]" at bounding box center [629, 704] width 60 height 18
type textarea "x"
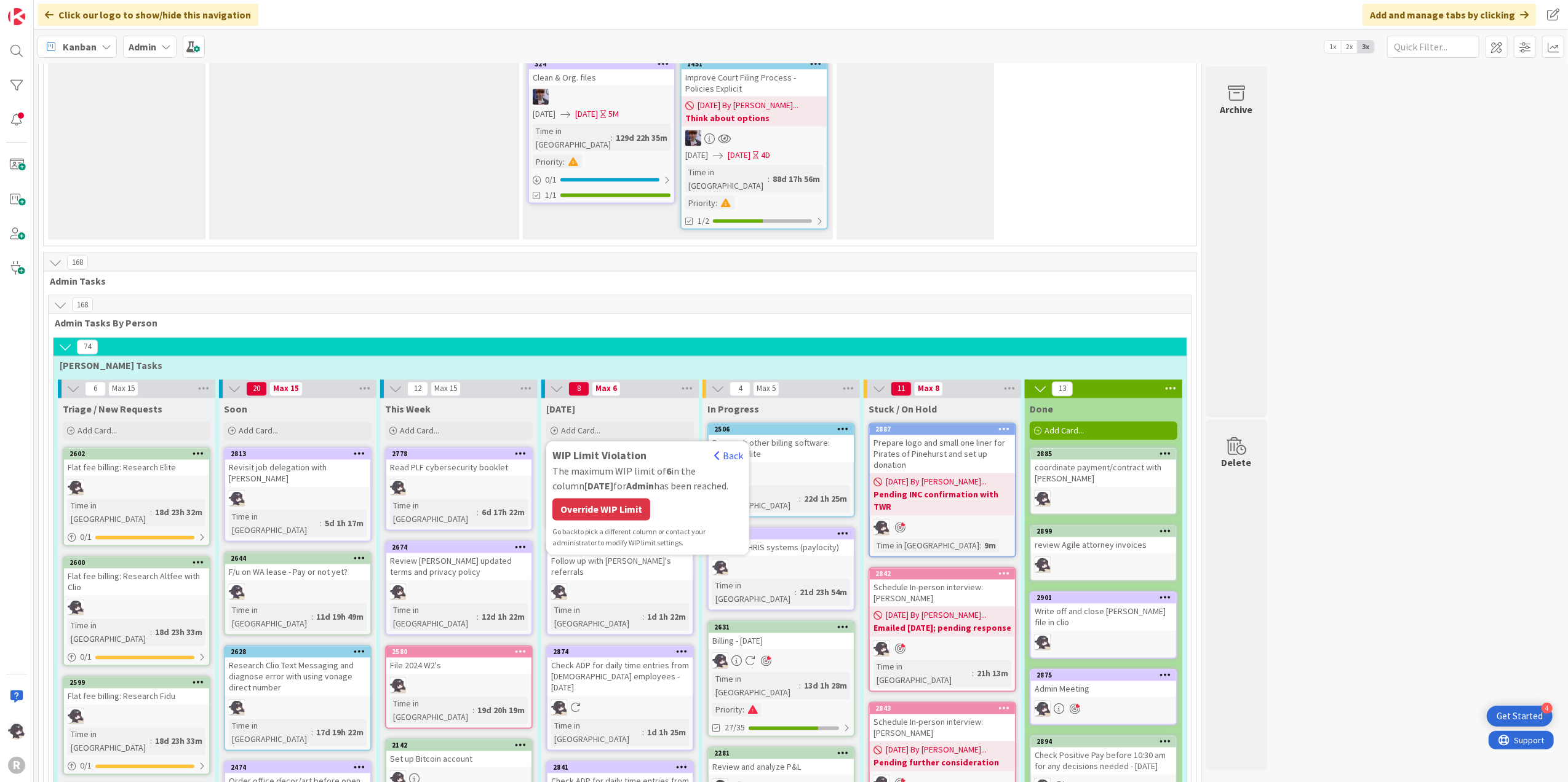
click at [619, 499] on div "Override WIP Limit" at bounding box center [601, 509] width 98 height 22
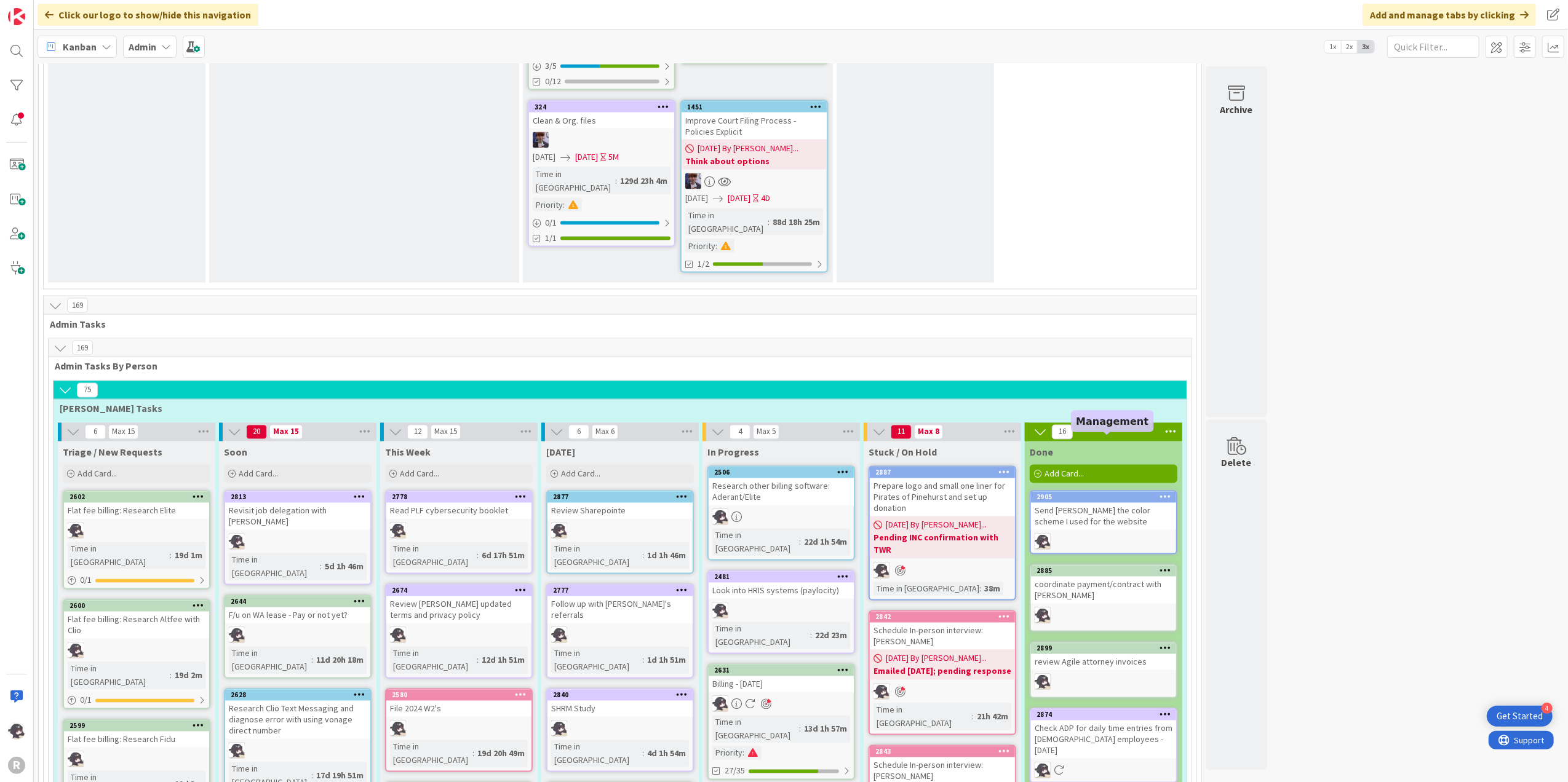
scroll to position [2253, 0]
